Goal: Information Seeking & Learning: Learn about a topic

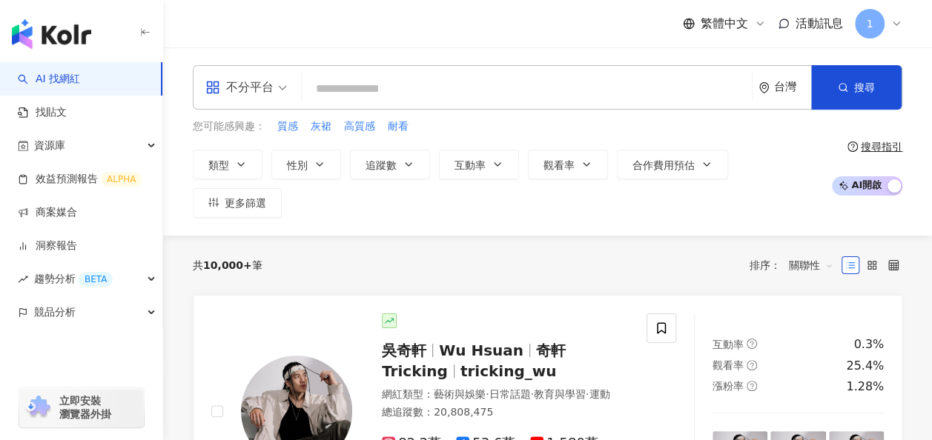
click at [493, 110] on div "不分平台 台灣 搜尋 您可能感興趣： 質感 灰裙 高質感 耐看 類型 性別 追蹤數 互動率 觀看率 合作費用預估 更多篩選 搜尋指引 AI 開啟 AI 關閉" at bounding box center [547, 141] width 769 height 153
click at [478, 92] on input "search" at bounding box center [527, 89] width 438 height 28
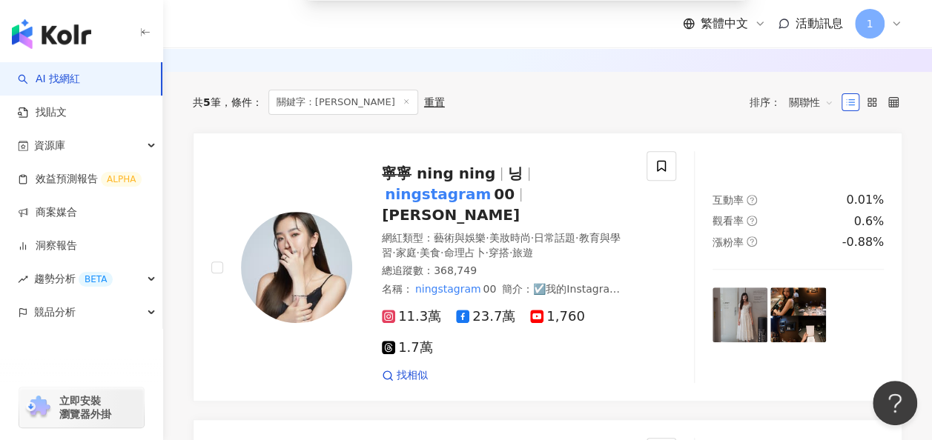
scroll to position [222, 0]
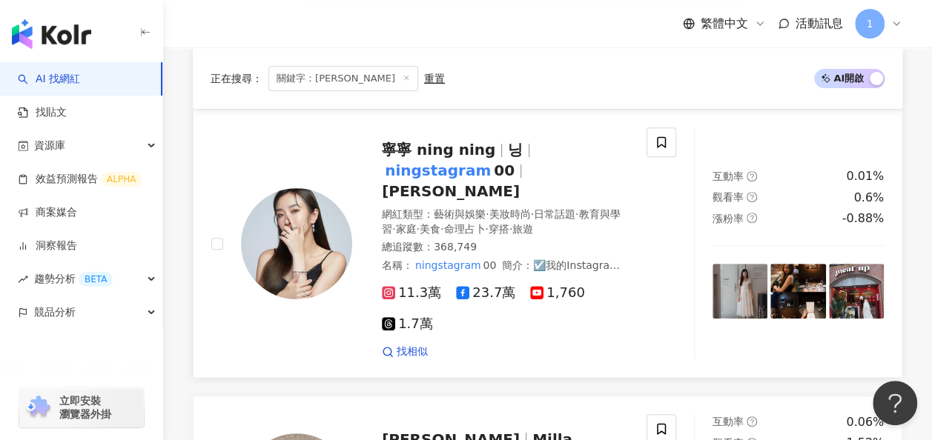
type input "**********"
click at [428, 161] on mark "ningstagram" at bounding box center [438, 171] width 112 height 24
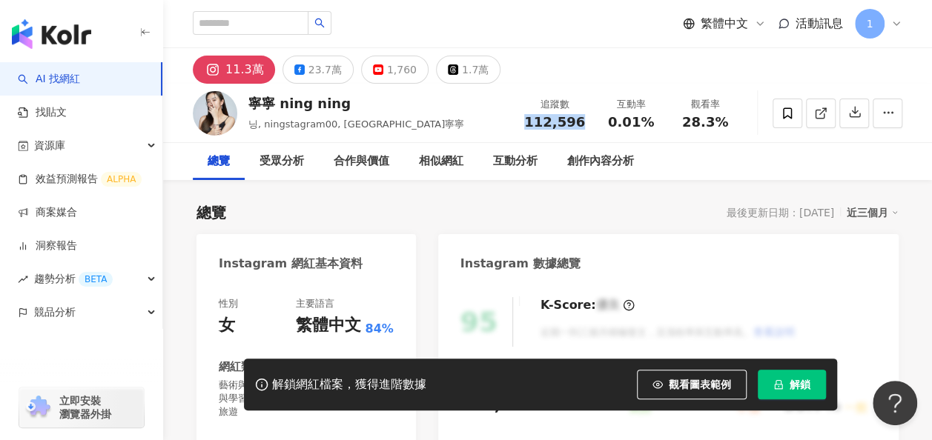
drag, startPoint x: 588, startPoint y: 128, endPoint x: 521, endPoint y: 125, distance: 67.5
click at [521, 125] on div "追蹤數 112,596" at bounding box center [554, 113] width 79 height 32
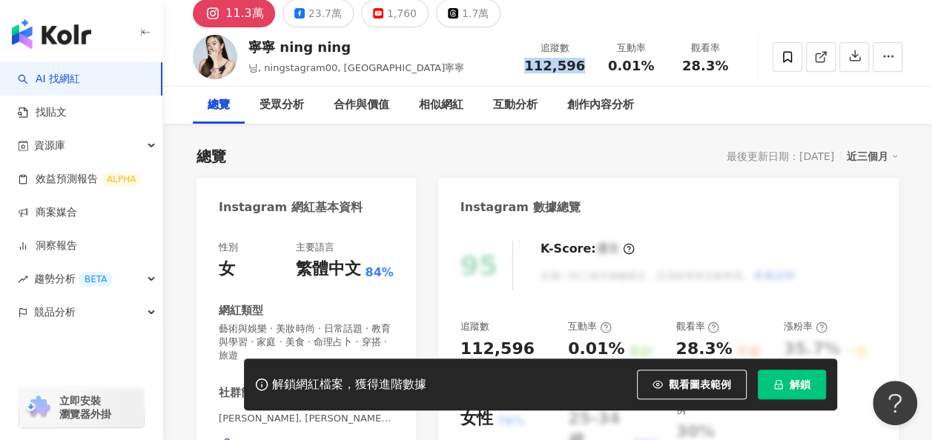
scroll to position [74, 0]
